Goal: Transaction & Acquisition: Download file/media

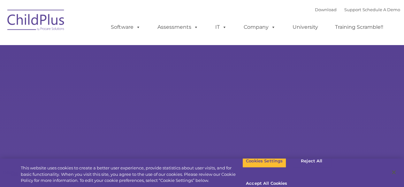
select select "MEDIUM"
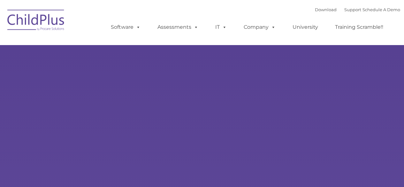
type input ""
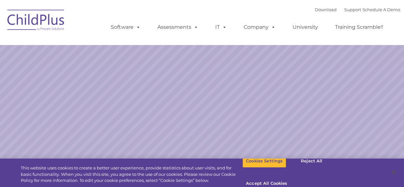
select select "MEDIUM"
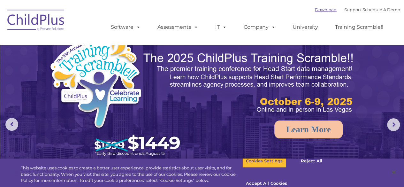
click at [320, 10] on link "Download" at bounding box center [326, 9] width 22 height 5
